Goal: Contribute content

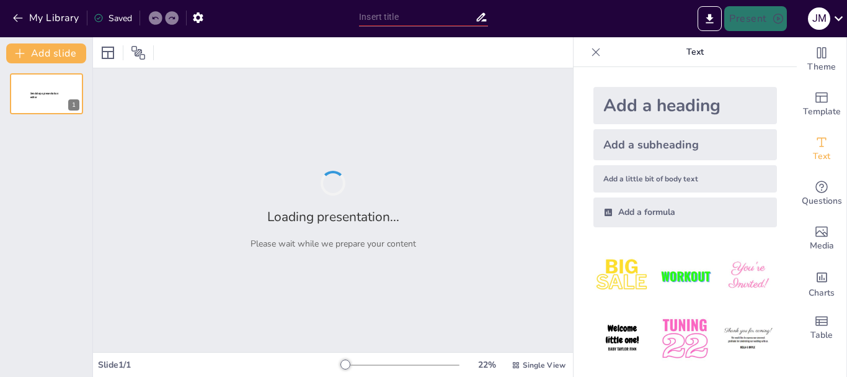
type input "Avances en el Diagnóstico y Manejo de Tumores Mucinosos Papilares Intraductales…"
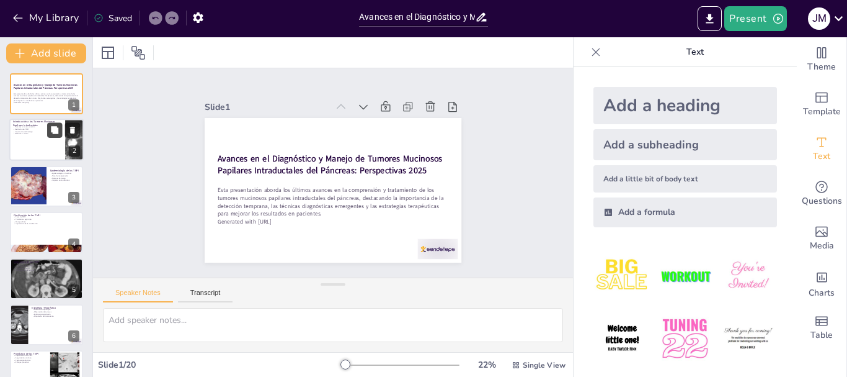
click at [54, 133] on icon at bounding box center [54, 130] width 7 height 7
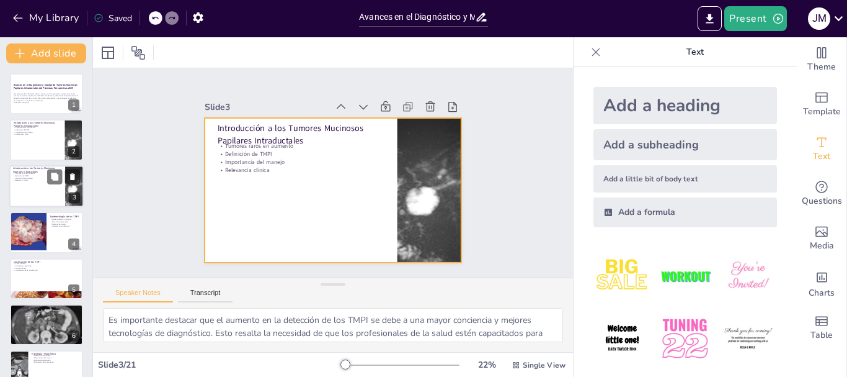
click at [37, 184] on div at bounding box center [46, 186] width 74 height 42
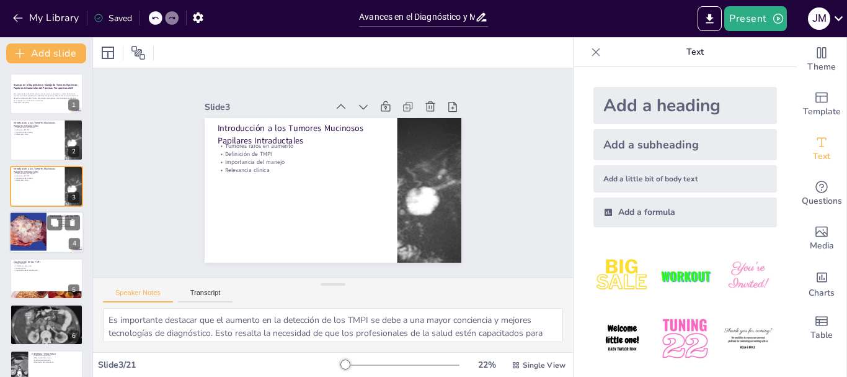
click at [51, 231] on div at bounding box center [46, 232] width 74 height 42
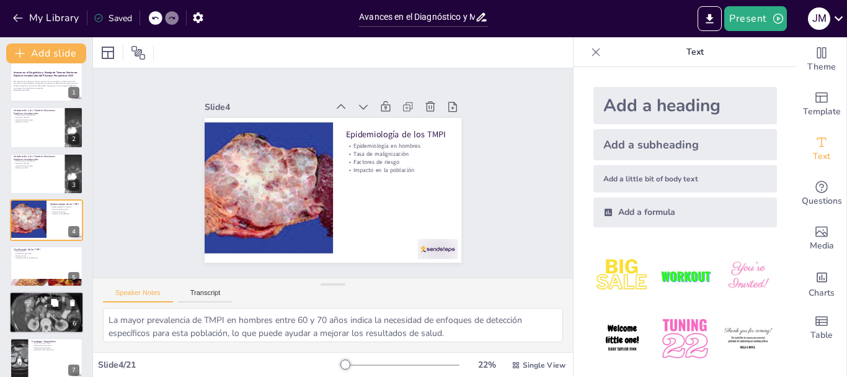
click at [45, 291] on div "Diagnóstico de los TMPI Técnicas diagnósticas Importancia de la CPRE Evaluación…" at bounding box center [46, 312] width 74 height 42
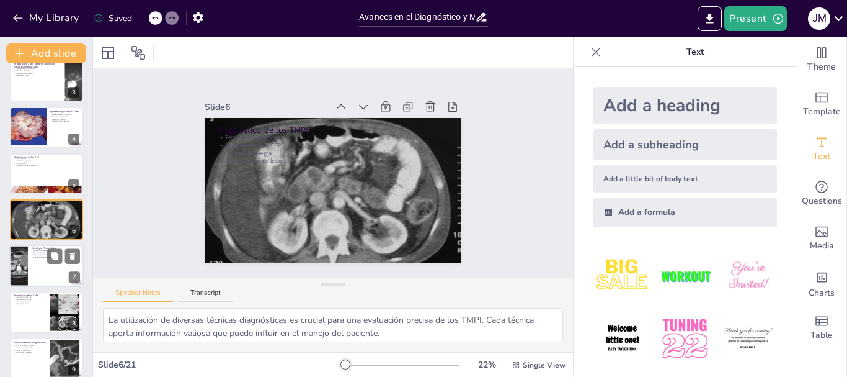
click at [45, 271] on div at bounding box center [46, 266] width 74 height 42
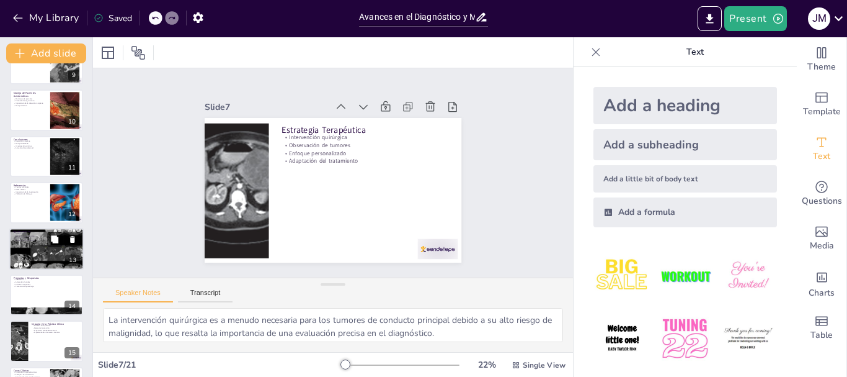
click at [55, 255] on div at bounding box center [46, 248] width 74 height 59
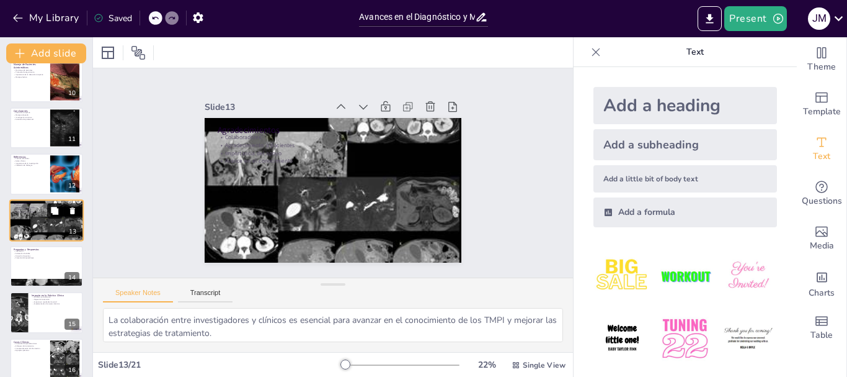
click at [58, 213] on icon at bounding box center [54, 210] width 7 height 7
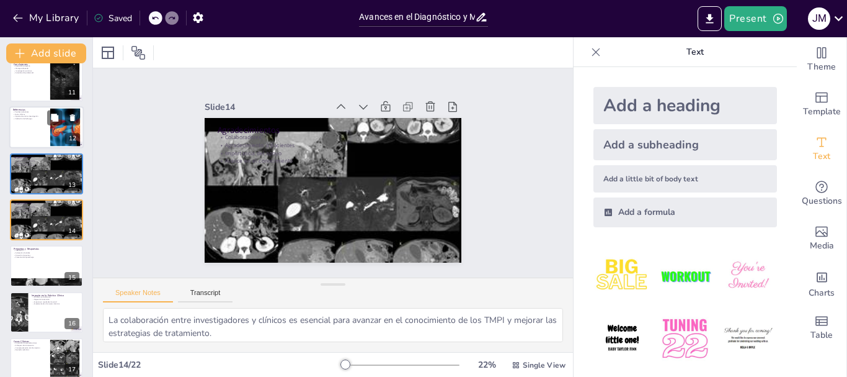
click at [61, 138] on div at bounding box center [65, 128] width 67 height 38
type textarea "Las fuentes relevantes son esenciales para respaldar la información presentada …"
